Goal: Task Accomplishment & Management: Manage account settings

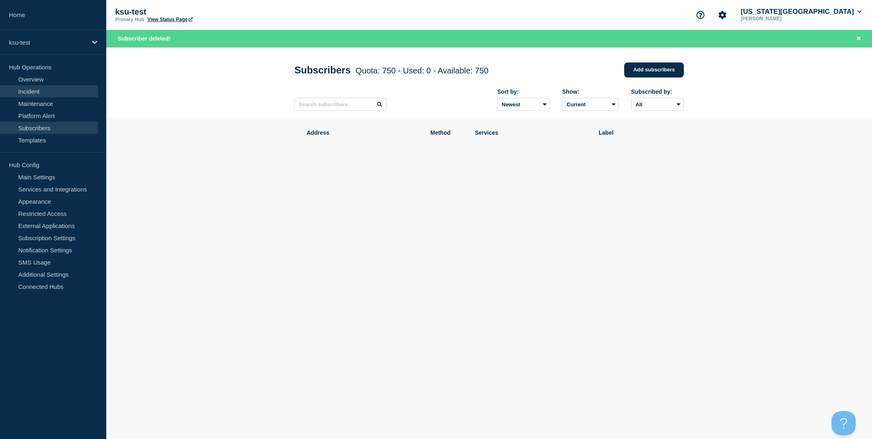
click at [50, 89] on link "Incident" at bounding box center [49, 91] width 98 height 12
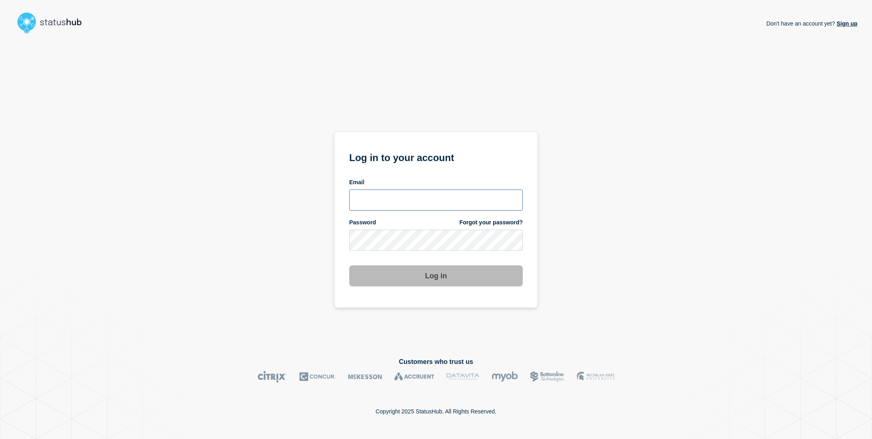
type input "sderksen@ksu.edu"
drag, startPoint x: 220, startPoint y: 212, endPoint x: 227, endPoint y: 211, distance: 6.9
click at [224, 211] on div "Don't have an account yet? Sign up Log in to your account Email sderksen@ksu.ed…" at bounding box center [436, 190] width 843 height 307
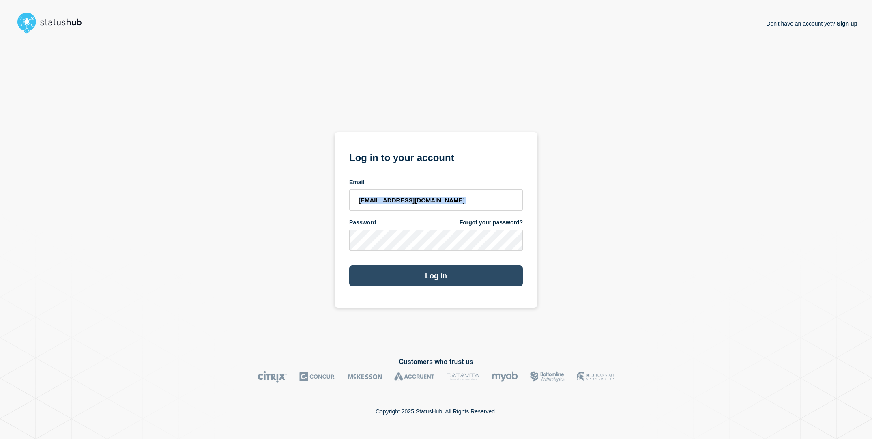
click at [457, 269] on button "Log in" at bounding box center [436, 275] width 174 height 21
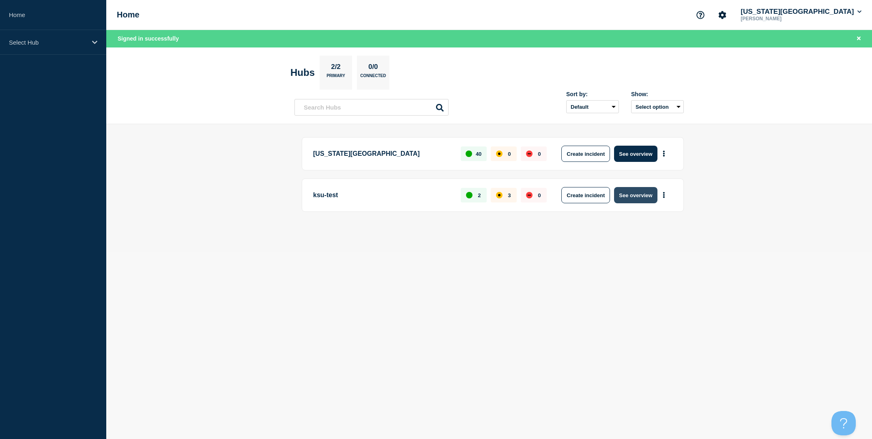
click at [639, 198] on button "See overview" at bounding box center [635, 195] width 43 height 16
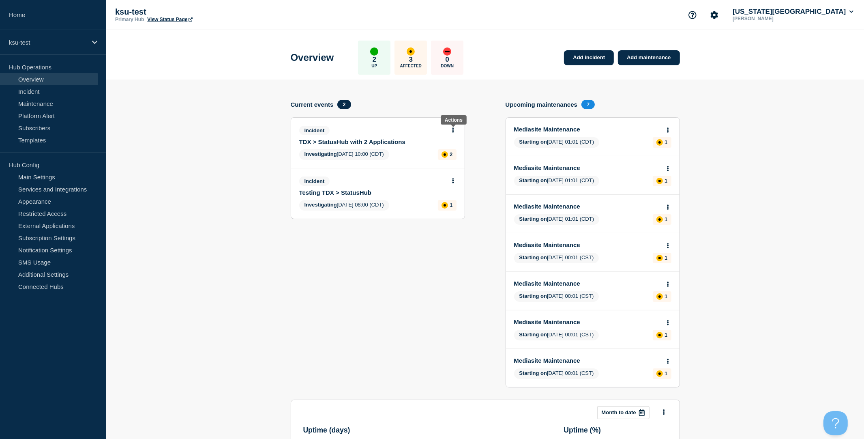
click at [452, 132] on icon at bounding box center [453, 129] width 2 height 5
click at [459, 164] on link "Update incident" at bounding box center [452, 162] width 39 height 6
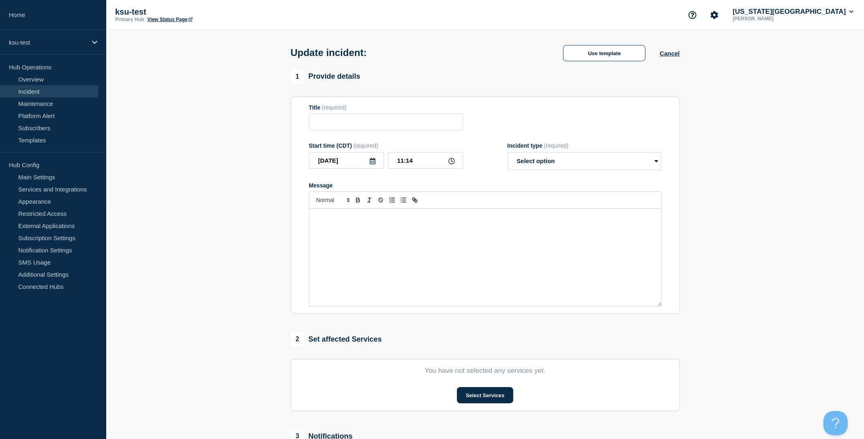
type input "TDX > StatusHub with 2 Applications"
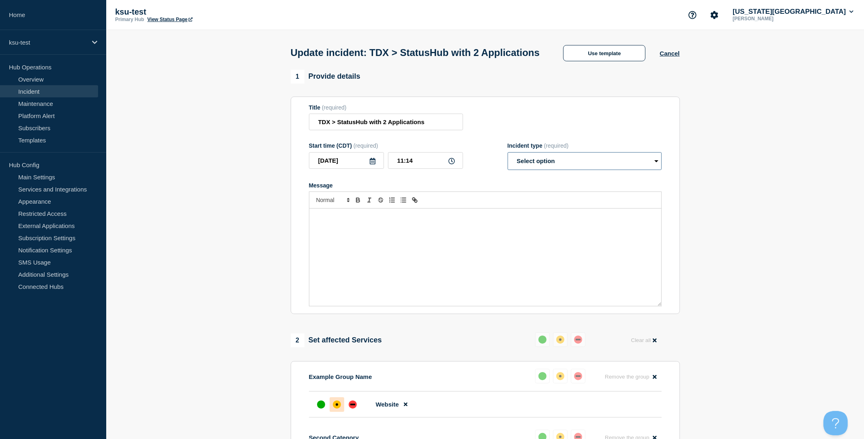
click at [542, 163] on select "Select option Investigating Identified Monitoring Resolved" at bounding box center [585, 161] width 154 height 18
select select "resolved"
click at [508, 157] on select "Select option Investigating Identified Monitoring Resolved" at bounding box center [585, 161] width 154 height 18
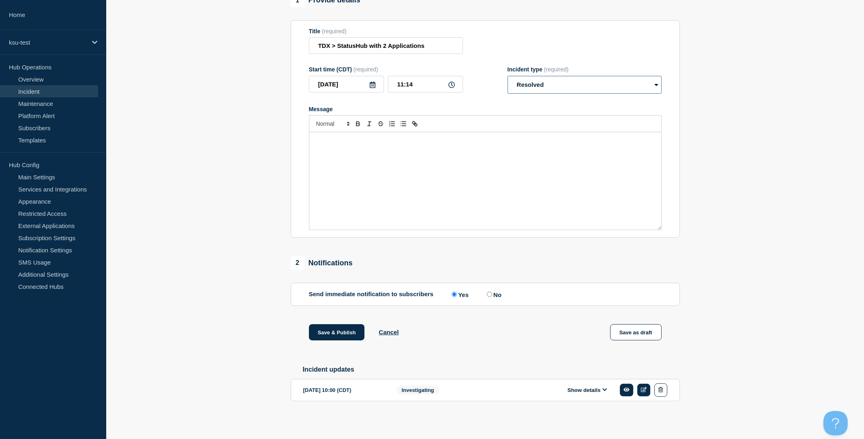
scroll to position [84, 0]
click at [493, 292] on label "No" at bounding box center [493, 294] width 17 height 8
click at [492, 292] on input "No" at bounding box center [489, 294] width 5 height 5
radio input "true"
radio input "false"
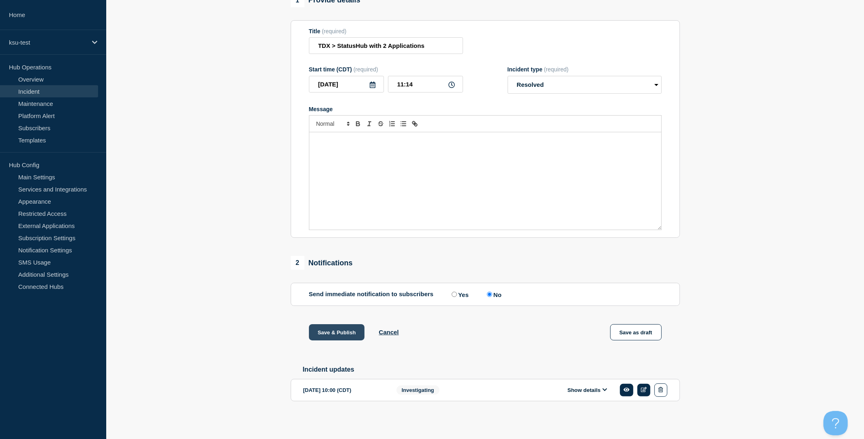
click at [344, 327] on button "Save & Publish" at bounding box center [337, 332] width 56 height 16
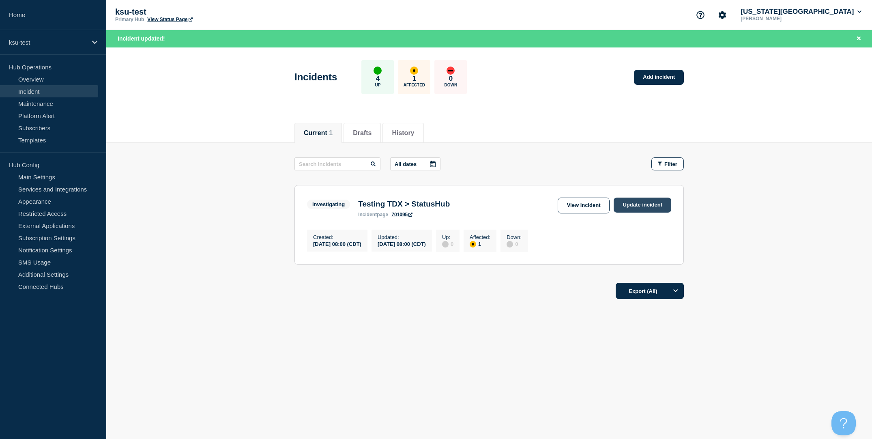
click at [632, 206] on link "Update incident" at bounding box center [643, 205] width 58 height 15
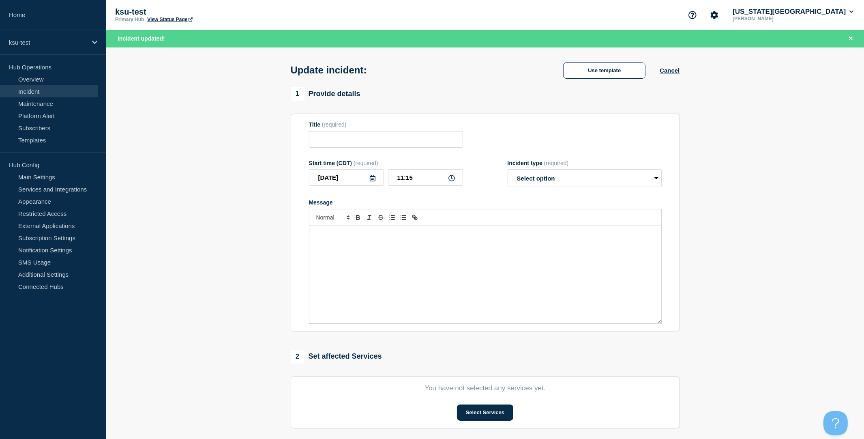
type input "Testing TDX > StatusHub"
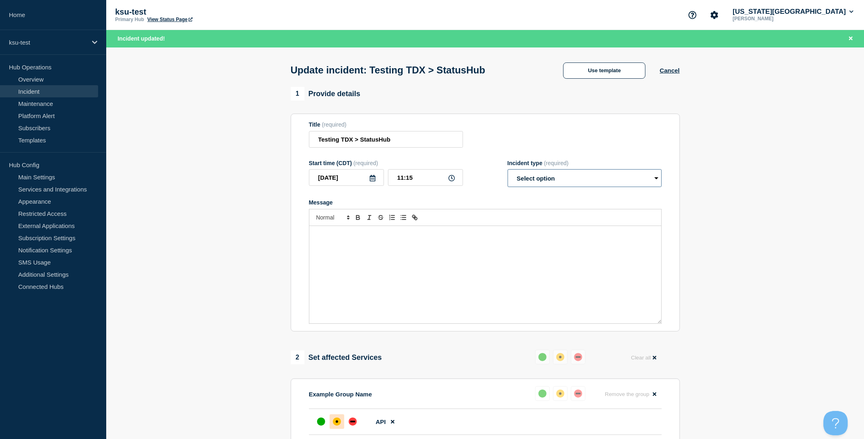
click at [556, 186] on select "Select option Investigating Identified Monitoring Resolved" at bounding box center [585, 178] width 154 height 18
select select "resolved"
click at [508, 174] on select "Select option Investigating Identified Monitoring Resolved" at bounding box center [585, 178] width 154 height 18
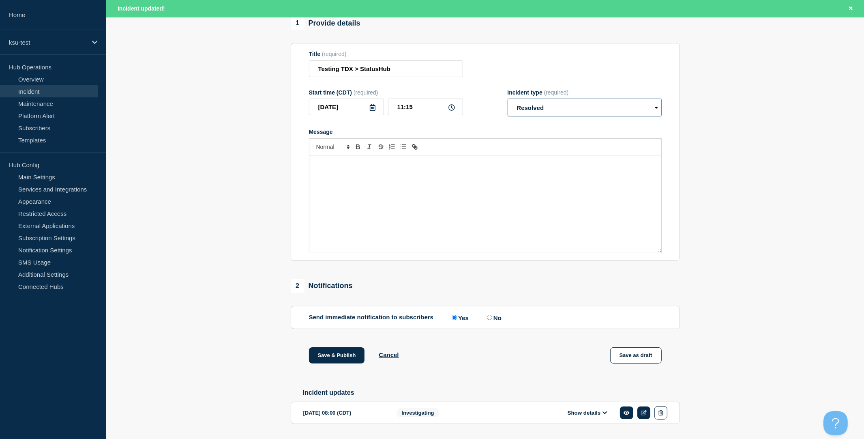
scroll to position [101, 0]
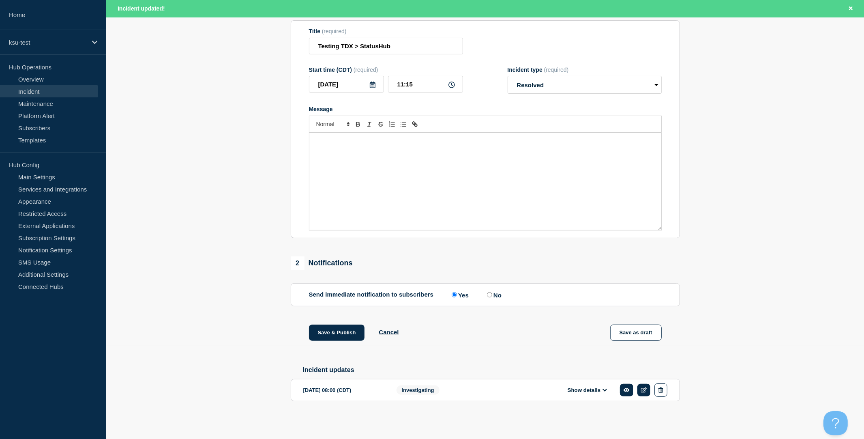
click at [485, 292] on label "No" at bounding box center [493, 295] width 17 height 8
click at [487, 292] on input "No" at bounding box center [489, 294] width 5 height 5
radio input "true"
radio input "false"
click at [343, 326] on button "Save & Publish" at bounding box center [337, 332] width 56 height 16
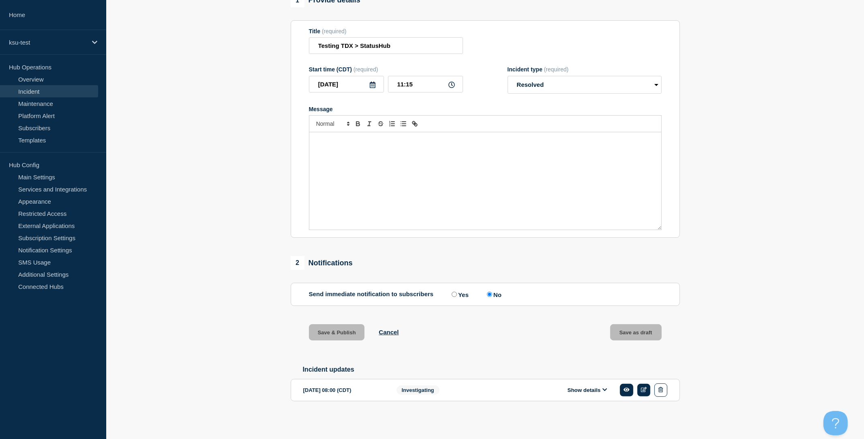
scroll to position [84, 0]
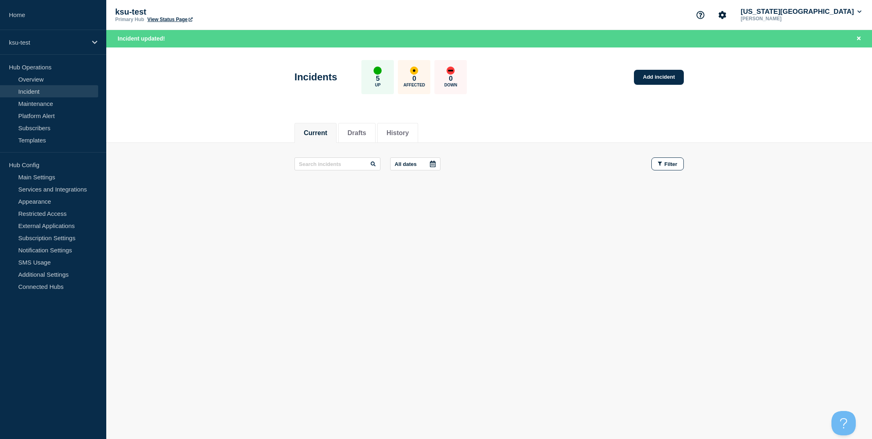
click at [167, 20] on link "View Status Page" at bounding box center [169, 20] width 45 height 6
